Goal: Task Accomplishment & Management: Use online tool/utility

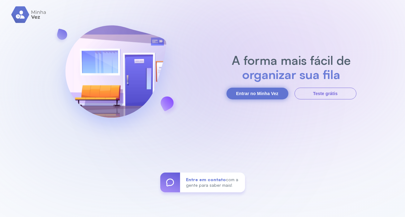
click at [259, 93] on button "Entrar no Minha Vez" at bounding box center [257, 94] width 62 height 12
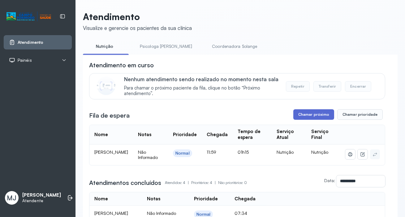
click at [312, 114] on button "Chamar próximo" at bounding box center [313, 114] width 41 height 11
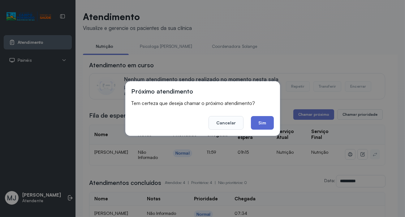
drag, startPoint x: 259, startPoint y: 119, endPoint x: 105, endPoint y: 4, distance: 192.3
click at [257, 116] on button "Sim" at bounding box center [262, 123] width 23 height 14
